Goal: Check status: Check status

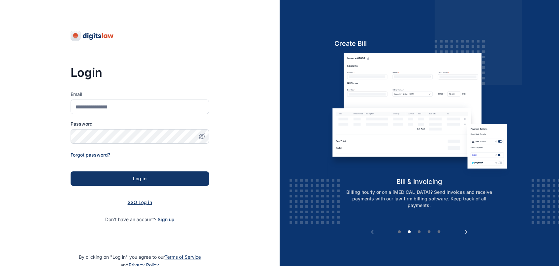
click at [138, 204] on span "SSO Log in" at bounding box center [140, 203] width 24 height 6
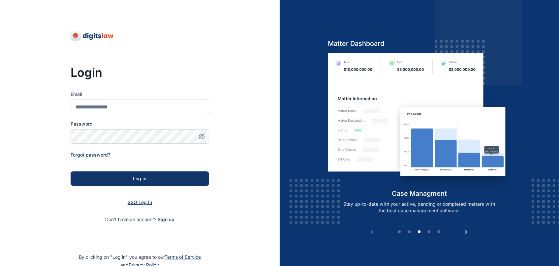
click at [137, 201] on span "SSO Log in" at bounding box center [140, 203] width 24 height 6
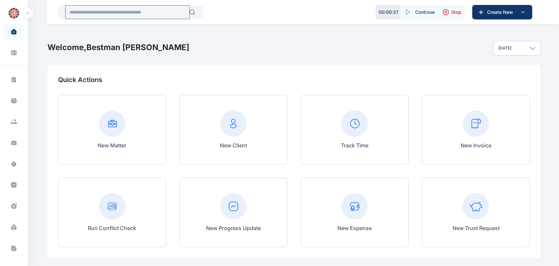
click at [124, 9] on input "text" at bounding box center [128, 12] width 124 height 13
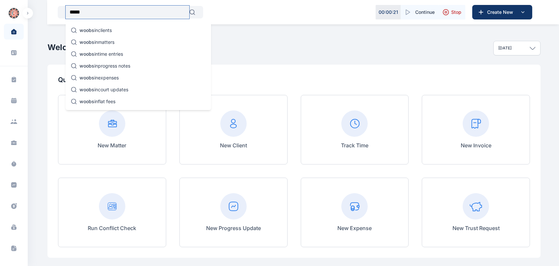
type input "*****"
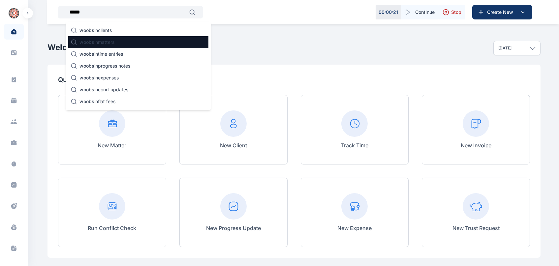
click at [108, 39] on p "woobs in matters" at bounding box center [97, 42] width 35 height 7
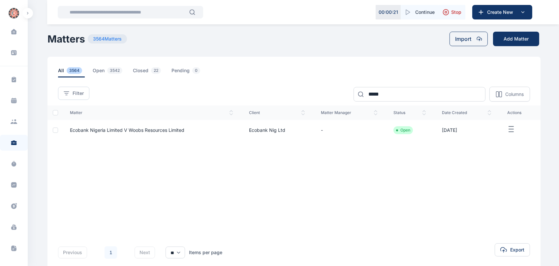
click at [194, 133] on td "Ecobank Nigeria Limited V Woobs Resources Limited" at bounding box center [151, 130] width 179 height 20
click at [161, 130] on span "Ecobank Nigeria Limited V Woobs Resources Limited" at bounding box center [127, 130] width 114 height 6
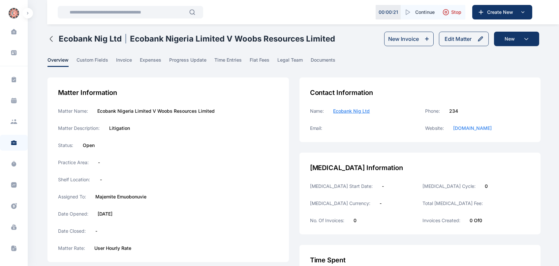
click at [189, 56] on main "Bestman [PERSON_NAME] PUNUKA Attorneys & Solicitors Dashboard dashboard Conflic…" at bounding box center [295, 205] width 495 height 410
click at [188, 66] on span "progress update" at bounding box center [187, 62] width 37 height 10
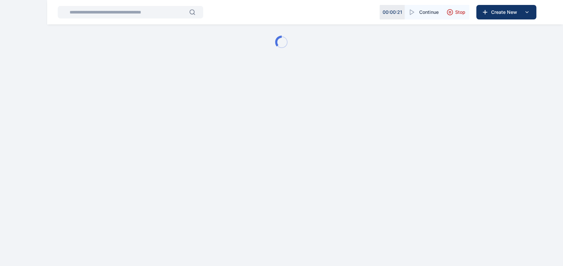
click at [186, 61] on div at bounding box center [281, 42] width 563 height 84
